Goal: Transaction & Acquisition: Purchase product/service

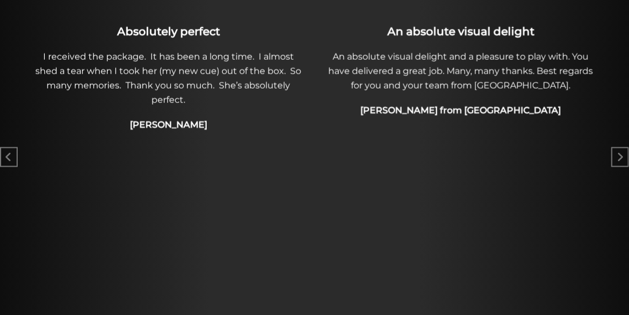
scroll to position [561, 0]
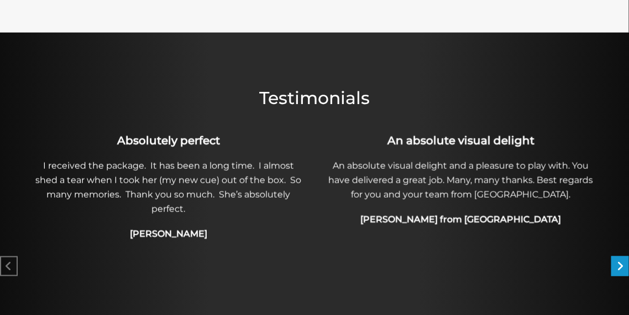
click at [618, 265] on icon "Next slide" at bounding box center [620, 265] width 7 height 11
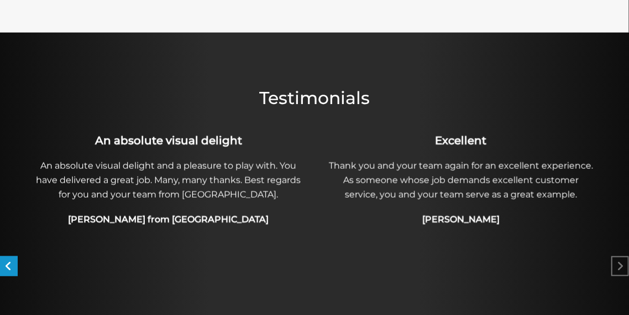
click at [6, 264] on icon "Previous slide" at bounding box center [9, 265] width 7 height 11
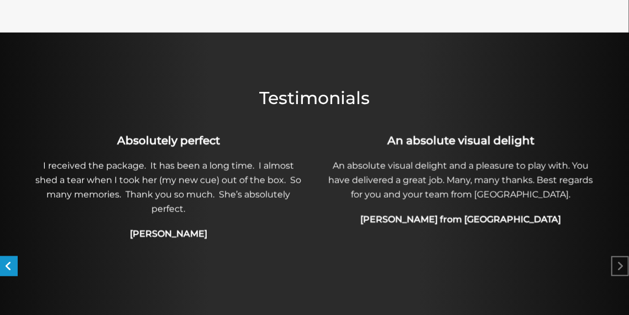
click at [6, 264] on icon "Previous slide" at bounding box center [9, 265] width 7 height 11
click at [8, 261] on icon "Previous slide" at bounding box center [9, 265] width 7 height 11
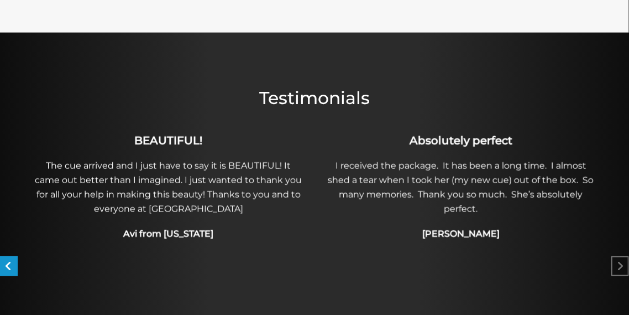
click at [9, 258] on div "Previous slide" at bounding box center [9, 266] width 18 height 20
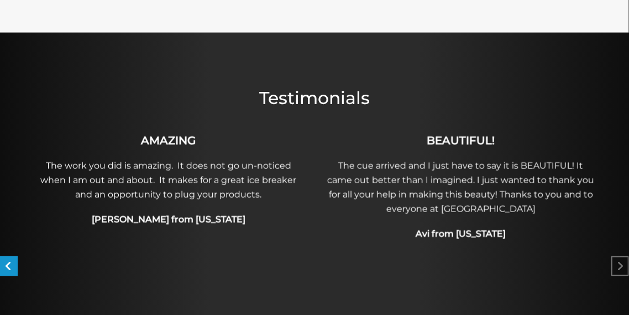
click at [9, 258] on div "Previous slide" at bounding box center [9, 266] width 18 height 20
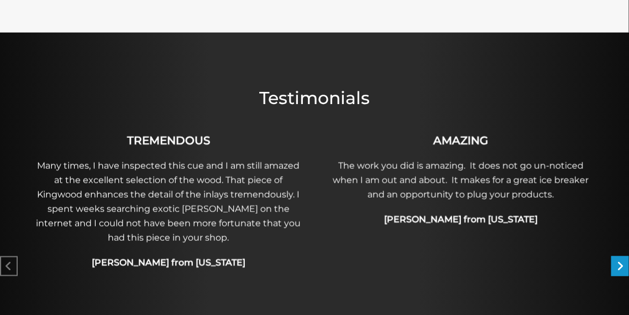
click at [616, 261] on div "Next slide" at bounding box center [621, 266] width 18 height 20
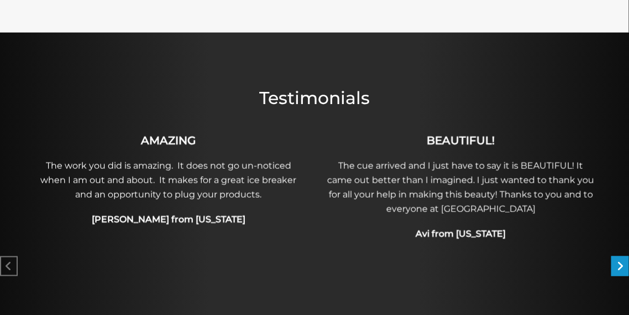
click at [616, 261] on div "Next slide" at bounding box center [621, 266] width 18 height 20
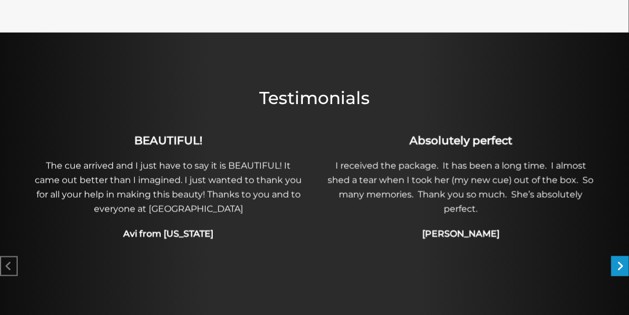
click at [616, 261] on div "Next slide" at bounding box center [621, 266] width 18 height 20
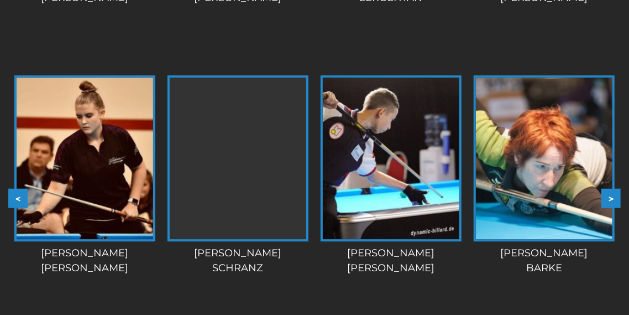
scroll to position [1336, 0]
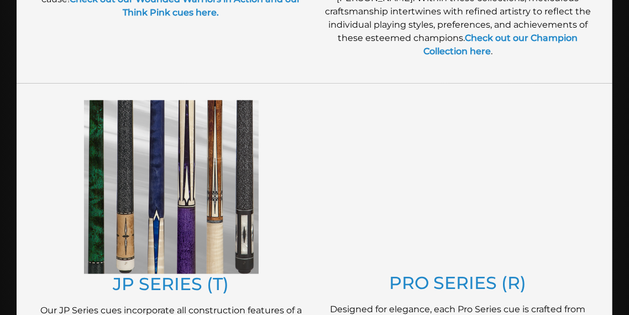
scroll to position [271, 0]
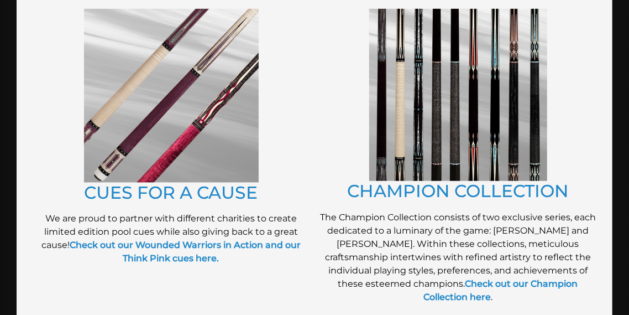
click at [448, 92] on img at bounding box center [458, 95] width 178 height 173
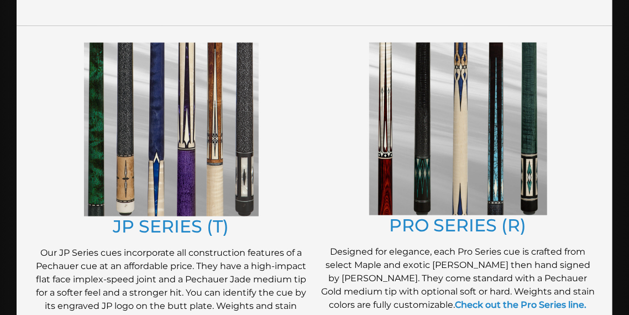
scroll to position [573, 0]
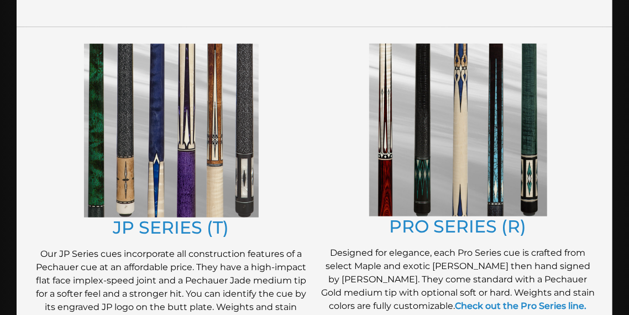
click at [428, 115] on img at bounding box center [458, 130] width 178 height 173
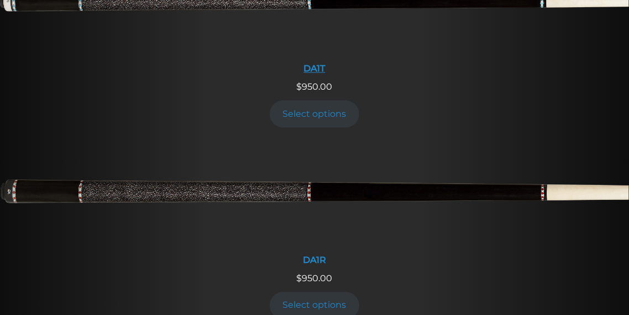
scroll to position [1103, 0]
click at [307, 161] on img at bounding box center [314, 194] width 629 height 105
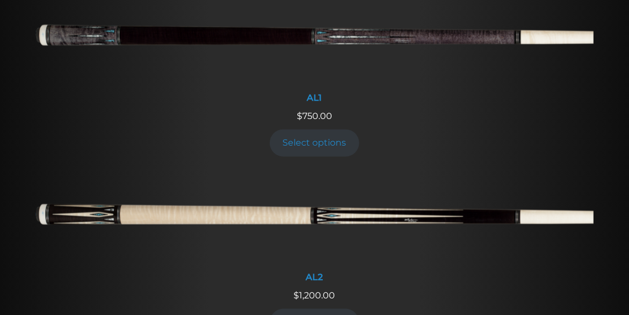
scroll to position [252, 0]
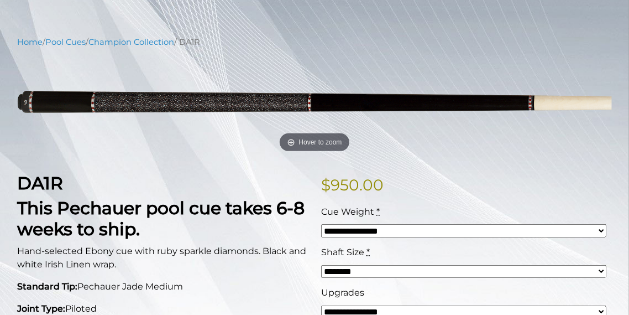
scroll to position [108, 0]
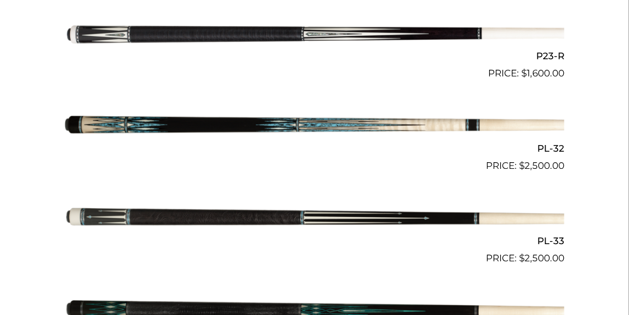
scroll to position [2395, 0]
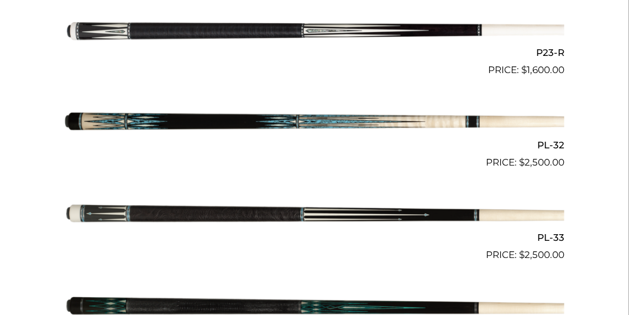
click at [237, 27] on img at bounding box center [315, 30] width 500 height 83
click at [303, 27] on img at bounding box center [315, 30] width 500 height 83
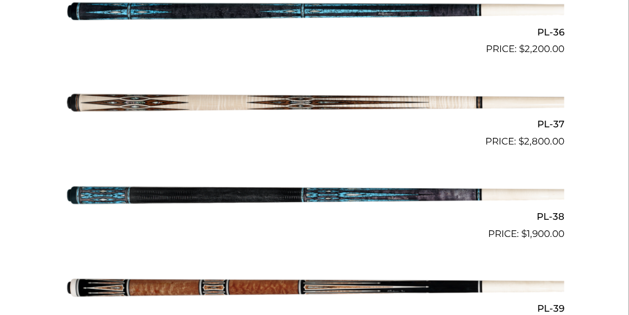
scroll to position [2602, 0]
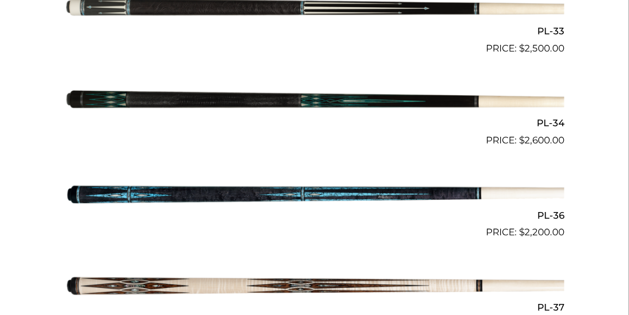
click at [184, 96] on img at bounding box center [315, 101] width 500 height 83
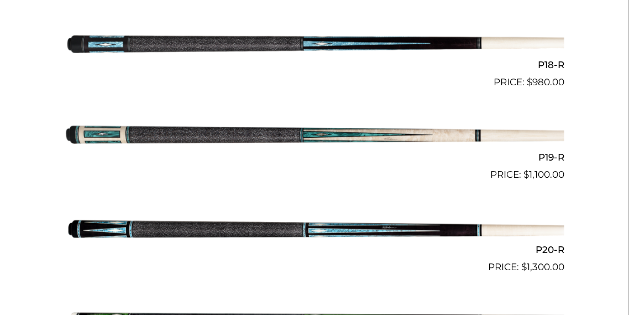
scroll to position [1919, 0]
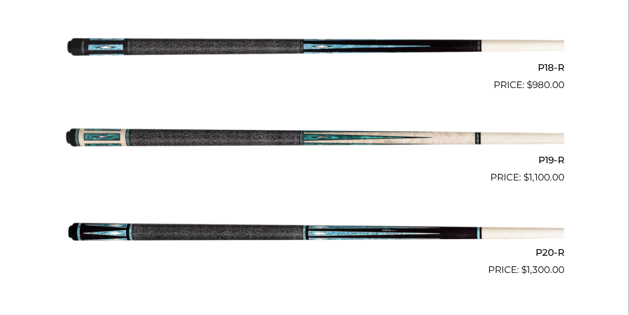
click at [319, 39] on img at bounding box center [315, 46] width 500 height 83
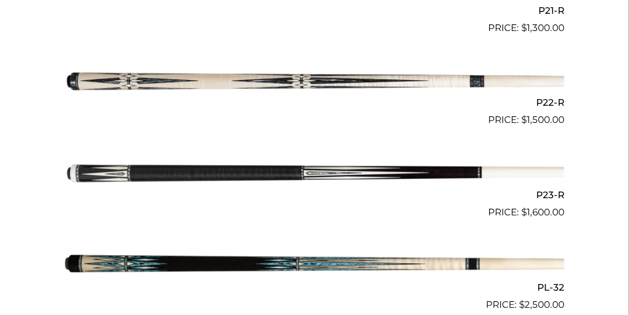
scroll to position [2268, 0]
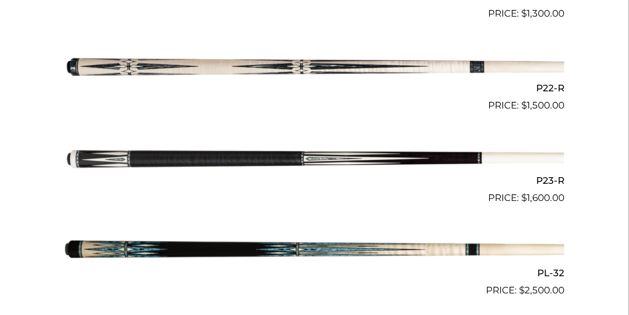
click at [324, 154] on img at bounding box center [315, 158] width 500 height 83
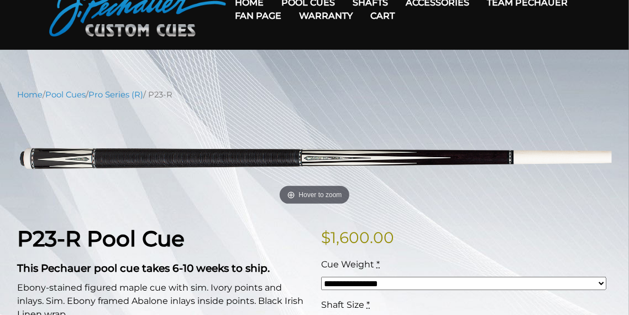
scroll to position [66, 0]
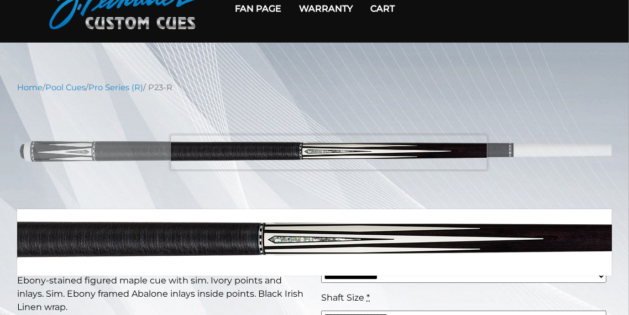
click at [329, 152] on img at bounding box center [314, 151] width 595 height 99
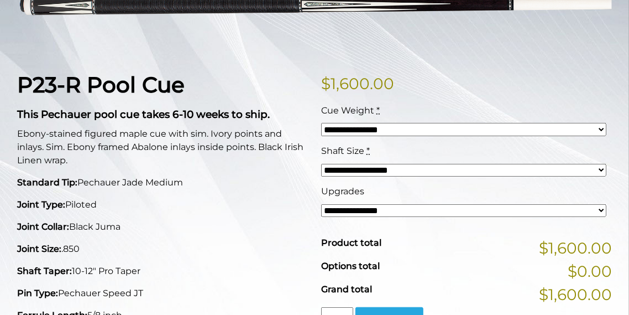
scroll to position [237, 0]
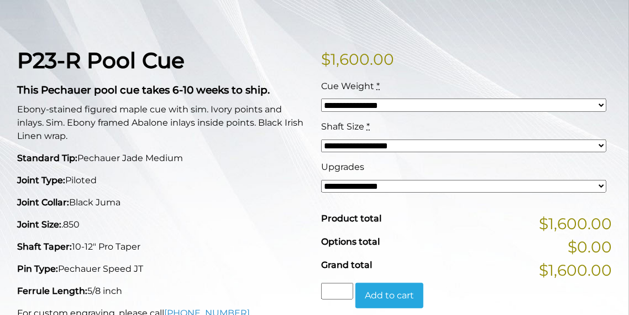
click at [359, 142] on select "**********" at bounding box center [463, 145] width 285 height 13
select select "*****"
click at [321, 139] on select "**********" at bounding box center [463, 145] width 285 height 13
click at [352, 215] on span "Product total" at bounding box center [351, 218] width 60 height 11
click at [366, 105] on select "**********" at bounding box center [463, 104] width 285 height 13
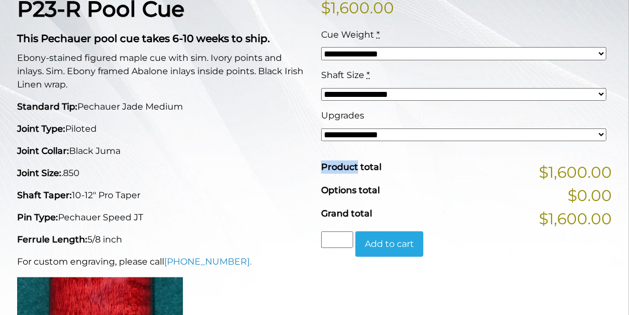
scroll to position [288, 0]
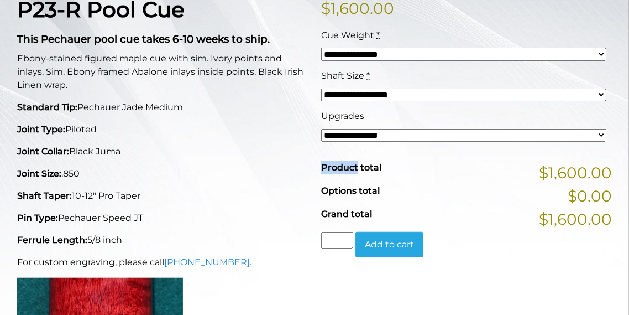
click at [355, 135] on select "**********" at bounding box center [463, 135] width 285 height 13
select select "*****"
click at [321, 129] on select "**********" at bounding box center [463, 135] width 285 height 13
